Goal: Task Accomplishment & Management: Use online tool/utility

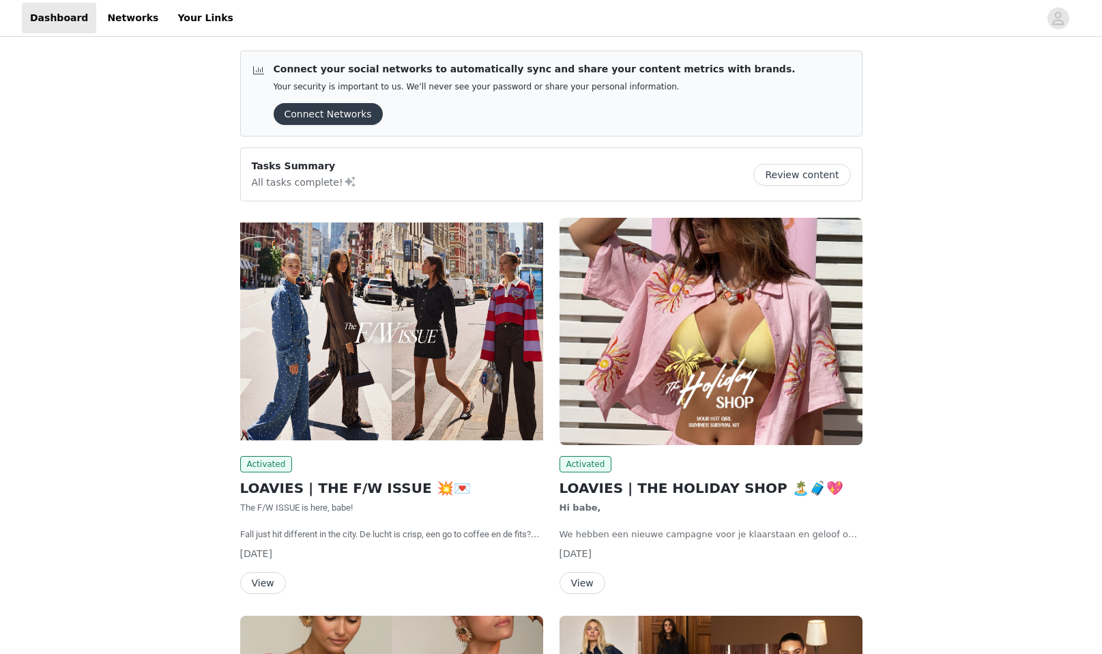
click at [345, 109] on button "Connect Networks" at bounding box center [328, 114] width 109 height 22
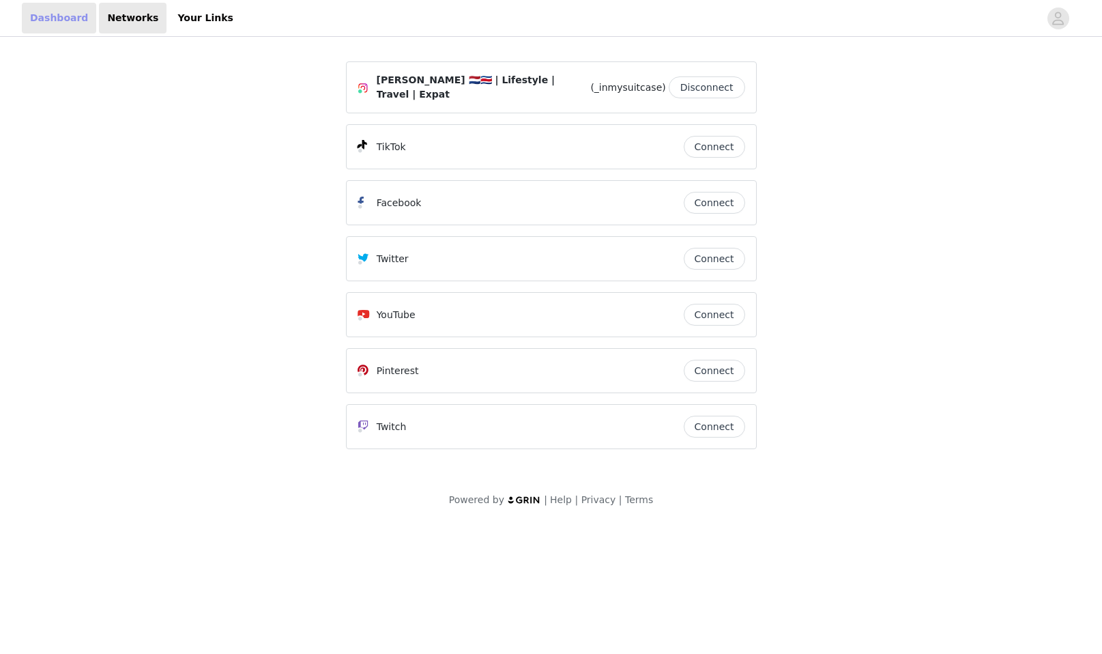
click at [68, 25] on link "Dashboard" at bounding box center [59, 18] width 74 height 31
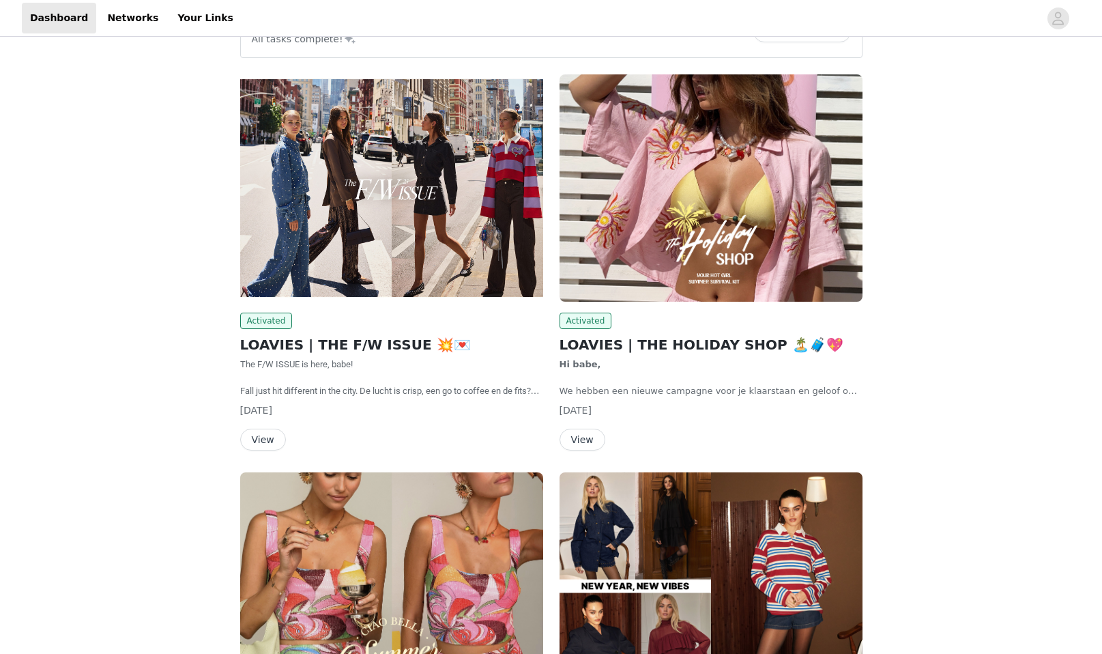
scroll to position [146, 0]
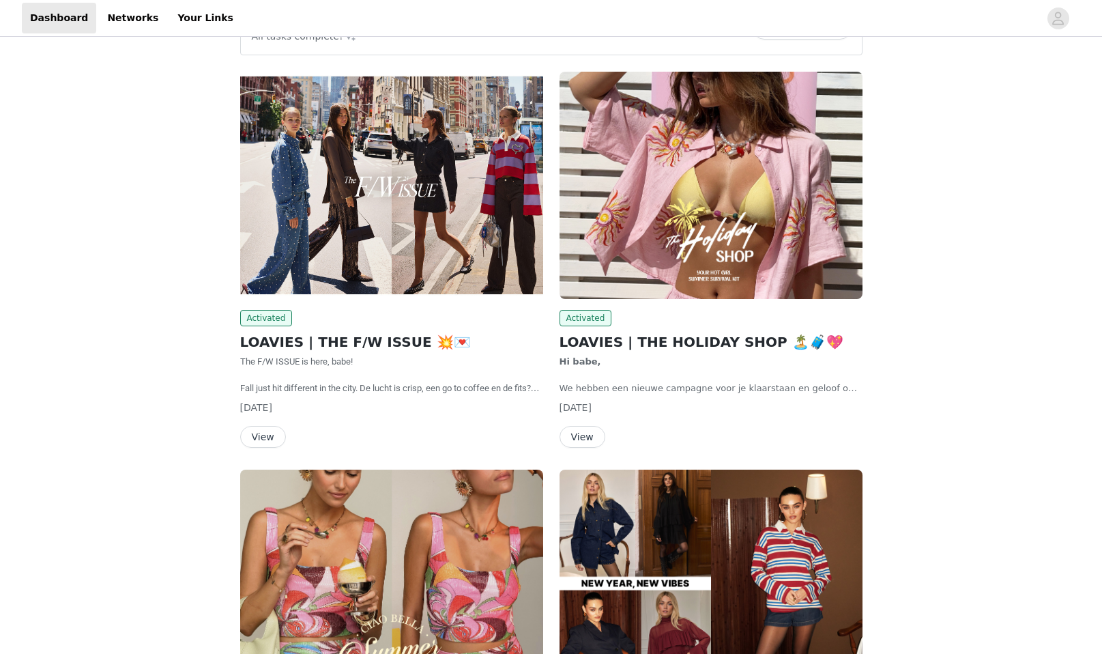
click at [717, 195] on img at bounding box center [711, 185] width 303 height 227
